Goal: Information Seeking & Learning: Compare options

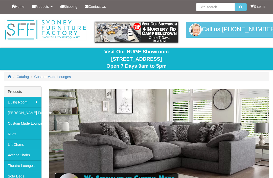
click at [28, 77] on span "Catalog" at bounding box center [23, 77] width 12 height 4
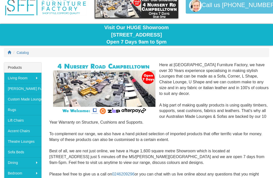
scroll to position [24, 0]
click at [33, 132] on link "Accent Chairs" at bounding box center [22, 131] width 37 height 11
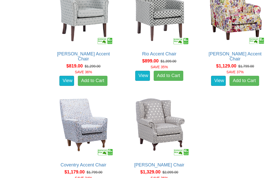
scroll to position [395, 0]
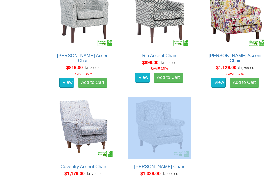
click at [252, 127] on div "Stockholm Accent Chair Advertised price is for the Accent/Arm Chair only in Fab…" at bounding box center [158, 37] width 227 height 331
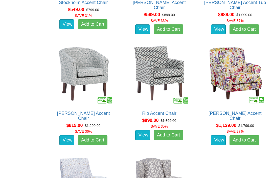
scroll to position [337, 0]
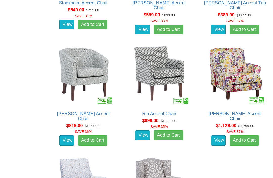
click at [219, 136] on link "View" at bounding box center [218, 141] width 15 height 10
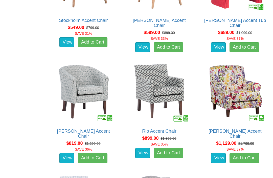
scroll to position [319, 0]
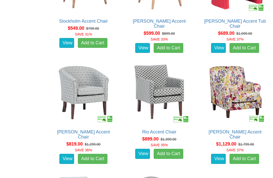
click at [146, 151] on link "View" at bounding box center [142, 154] width 15 height 10
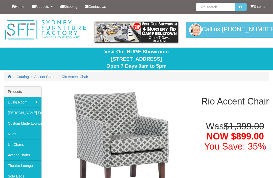
click at [62, 30] on img at bounding box center [45, 29] width 83 height 21
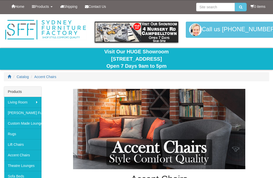
scroll to position [319, 0]
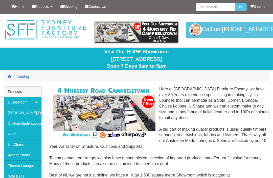
scroll to position [24, 0]
